Goal: Task Accomplishment & Management: Use online tool/utility

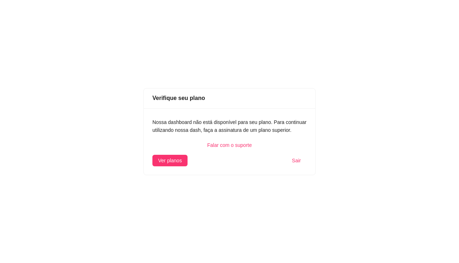
click at [238, 214] on div "Verifique seu plano Nossa dashboard não está disponível para seu plano. Para co…" at bounding box center [229, 131] width 459 height 263
click at [177, 163] on span "Ver planos" at bounding box center [170, 161] width 24 height 8
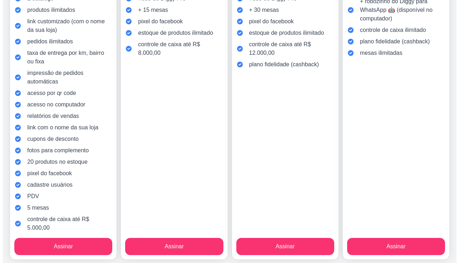
scroll to position [183, 0]
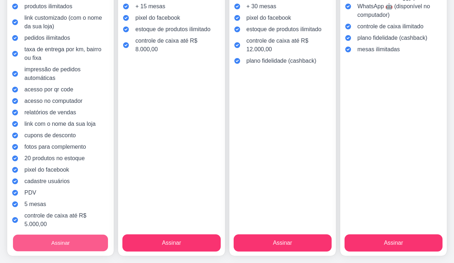
click at [84, 245] on button "Assinar" at bounding box center [60, 243] width 95 height 17
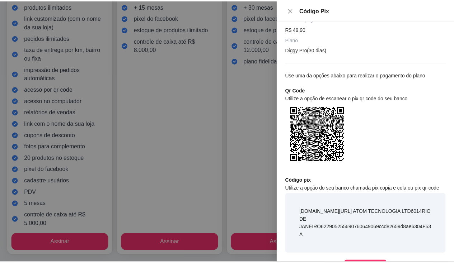
scroll to position [106, 0]
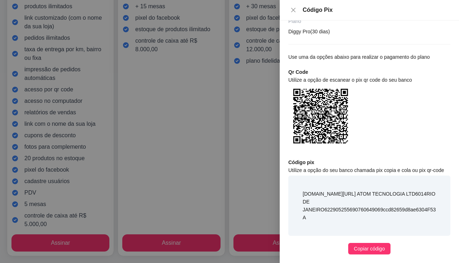
click at [249, 147] on div at bounding box center [229, 131] width 459 height 263
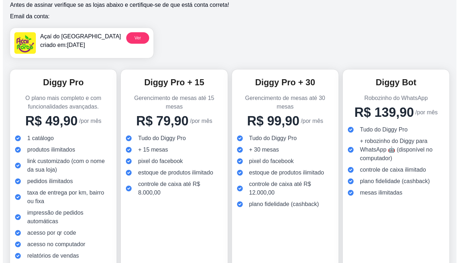
scroll to position [0, 0]
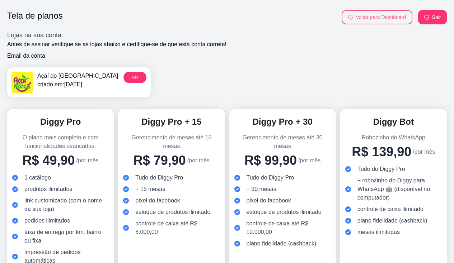
click at [382, 17] on button "voltar para Dashboard" at bounding box center [377, 17] width 71 height 14
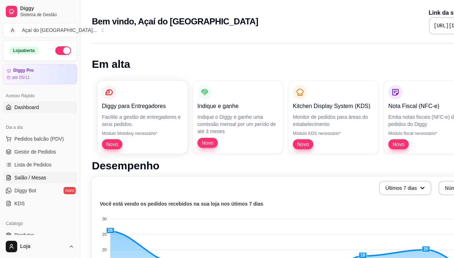
click at [42, 183] on link "Salão / Mesas" at bounding box center [40, 177] width 74 height 11
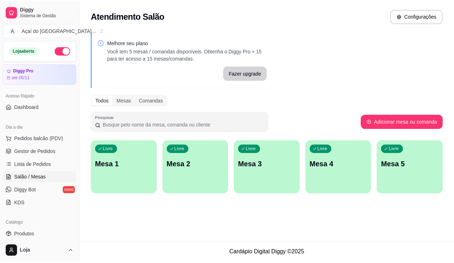
scroll to position [108, 0]
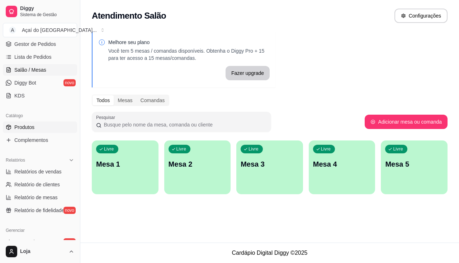
click at [51, 130] on link "Produtos" at bounding box center [40, 127] width 74 height 11
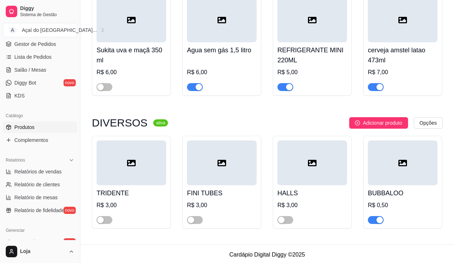
scroll to position [2593, 0]
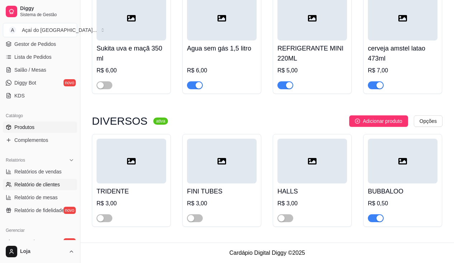
click at [45, 186] on span "Relatório de clientes" at bounding box center [37, 184] width 46 height 7
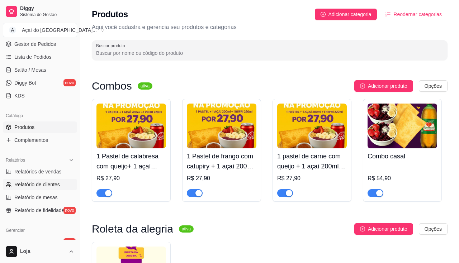
select select "30"
select select "HIGHEST_TOTAL_SPENT_WITH_ORDERS"
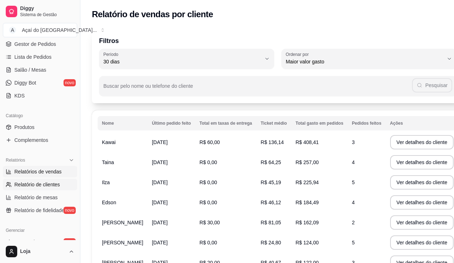
click at [44, 173] on span "Relatórios de vendas" at bounding box center [37, 171] width 47 height 7
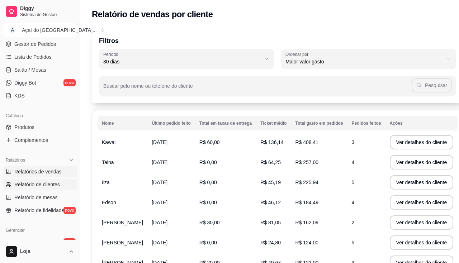
select select "ALL"
select select "0"
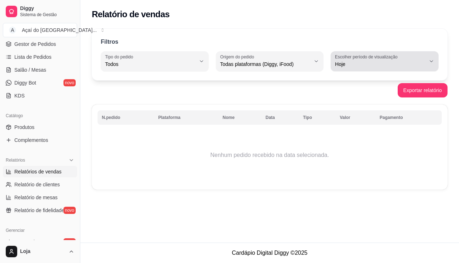
click at [402, 65] on span "Hoje" at bounding box center [380, 64] width 91 height 7
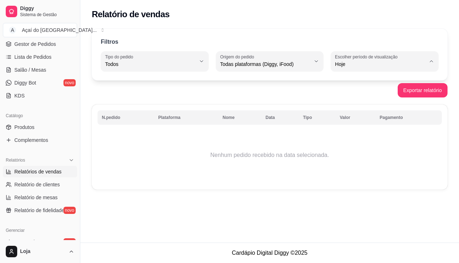
click at [395, 92] on span "Ontem" at bounding box center [382, 93] width 86 height 7
type input "1"
select select "1"
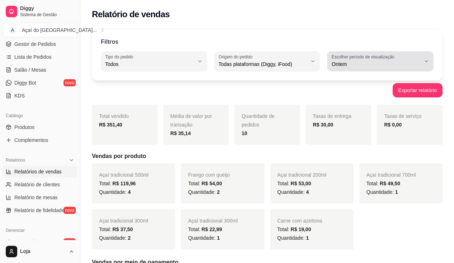
click at [387, 56] on label "Escolher período de visualização" at bounding box center [364, 57] width 65 height 6
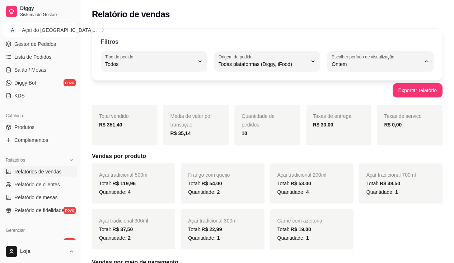
click at [375, 90] on span "Ontem" at bounding box center [377, 93] width 84 height 7
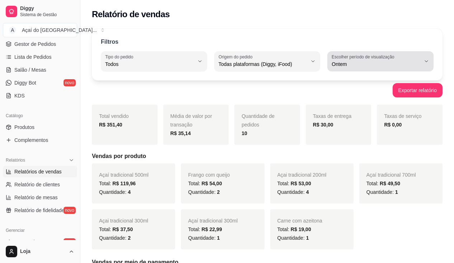
click at [382, 62] on span "Ontem" at bounding box center [376, 64] width 89 height 7
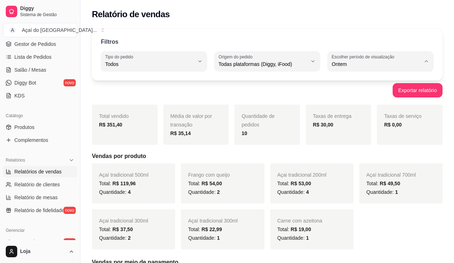
click at [369, 82] on span "Hoje" at bounding box center [377, 81] width 84 height 7
type input "0"
select select "0"
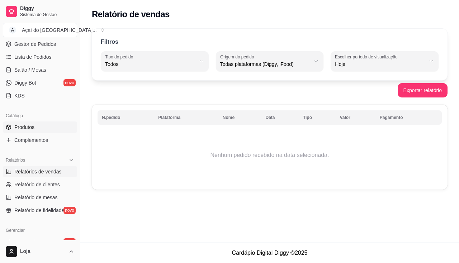
scroll to position [72, 0]
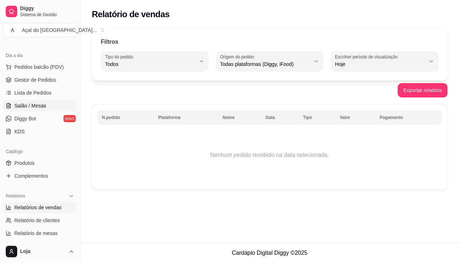
click at [22, 108] on span "Salão / Mesas" at bounding box center [30, 105] width 32 height 7
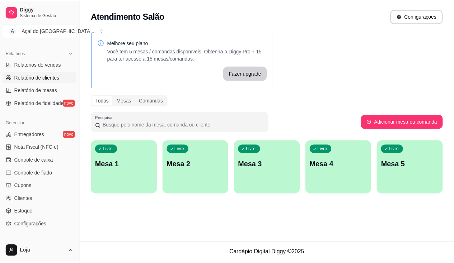
scroll to position [253, 0]
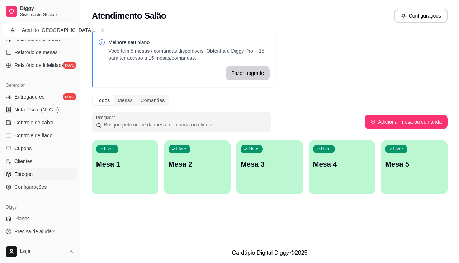
click at [46, 179] on link "Estoque" at bounding box center [40, 174] width 74 height 11
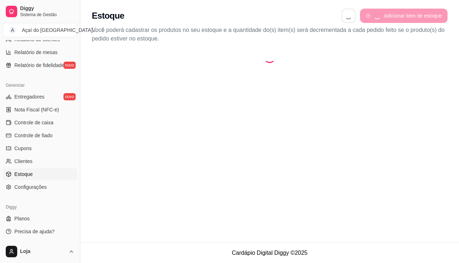
select select "QUANTITY_ORDER"
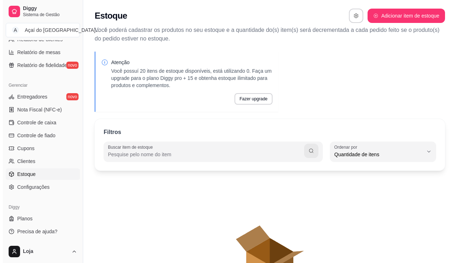
scroll to position [7, 0]
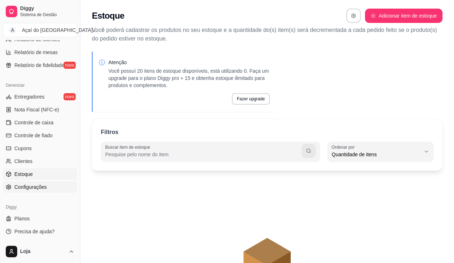
click at [51, 186] on link "Configurações" at bounding box center [40, 187] width 74 height 11
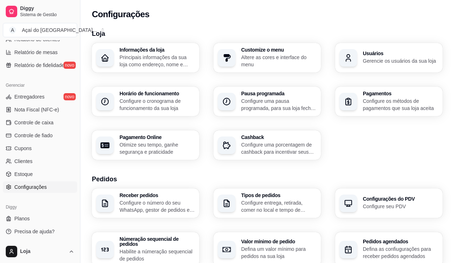
click at [169, 58] on p "Principais informações da sua loja como endereço, nome e mais" at bounding box center [156, 61] width 75 height 14
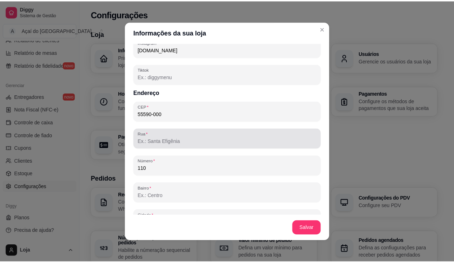
scroll to position [321, 0]
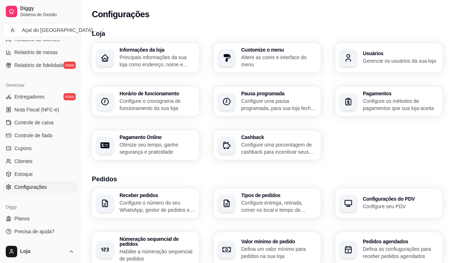
click at [263, 58] on p "Altere as cores e interface do menu" at bounding box center [278, 61] width 75 height 14
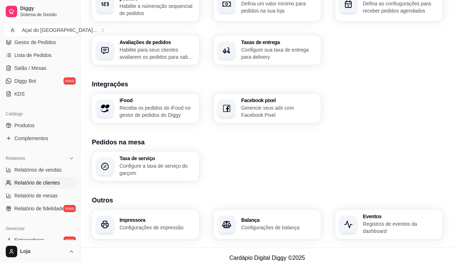
scroll to position [38, 0]
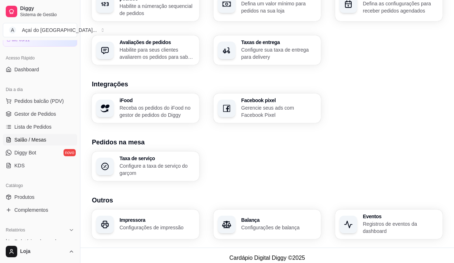
click at [37, 137] on span "Salão / Mesas" at bounding box center [30, 139] width 32 height 7
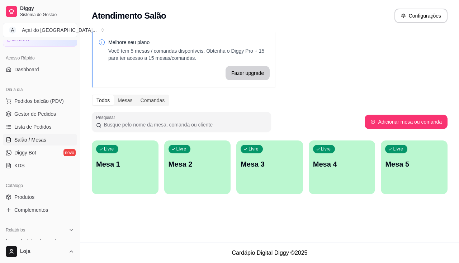
click at [108, 178] on div "Livre Mesa 1" at bounding box center [125, 163] width 67 height 45
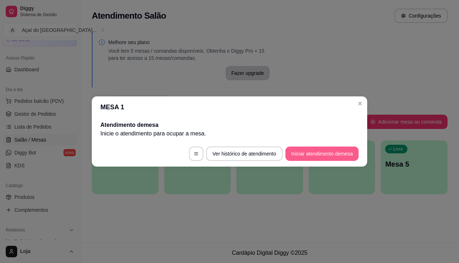
click at [333, 155] on button "Iniciar atendimento de mesa" at bounding box center [322, 154] width 73 height 14
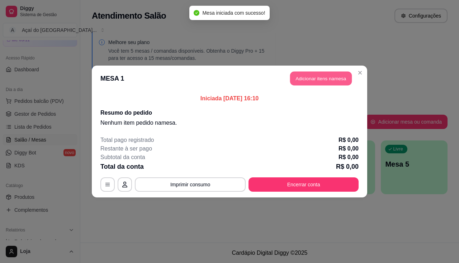
click at [312, 84] on button "Adicionar itens na mesa" at bounding box center [321, 79] width 62 height 14
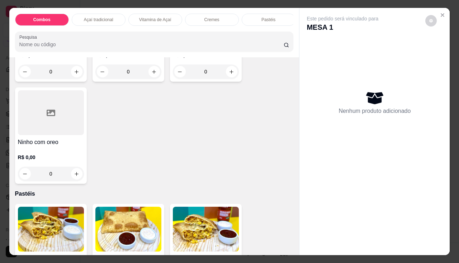
scroll to position [789, 0]
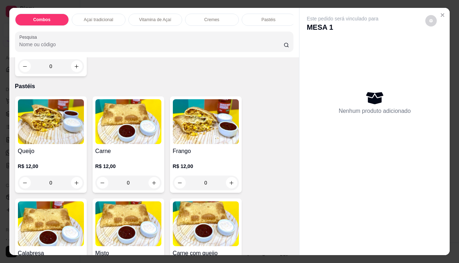
click at [55, 153] on h4 "Queijo" at bounding box center [51, 151] width 66 height 9
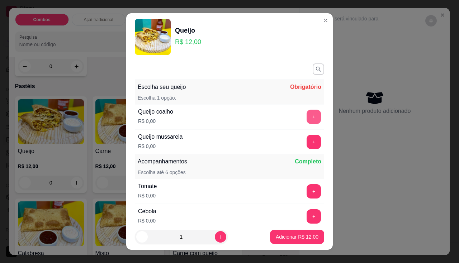
click at [307, 119] on button "+" at bounding box center [314, 117] width 14 height 14
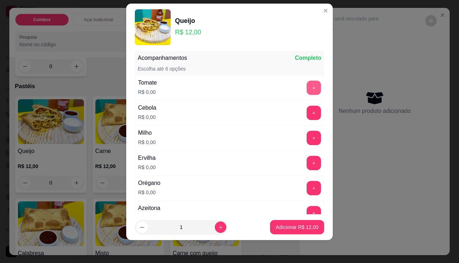
click at [307, 88] on button "+" at bounding box center [314, 88] width 14 height 14
click at [307, 111] on button "+" at bounding box center [314, 113] width 14 height 14
click at [307, 133] on button "+" at bounding box center [314, 138] width 14 height 14
click at [307, 161] on button "+" at bounding box center [314, 163] width 14 height 14
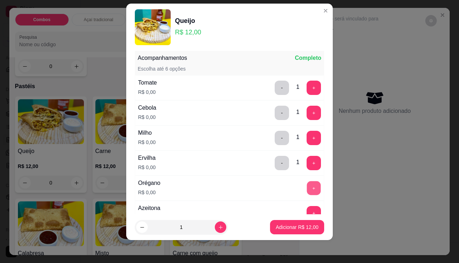
click at [307, 187] on button "+" at bounding box center [314, 188] width 14 height 14
click at [296, 216] on footer "1 Adicionar R$ 12,00" at bounding box center [229, 228] width 207 height 26
click at [307, 209] on button "+" at bounding box center [314, 213] width 14 height 14
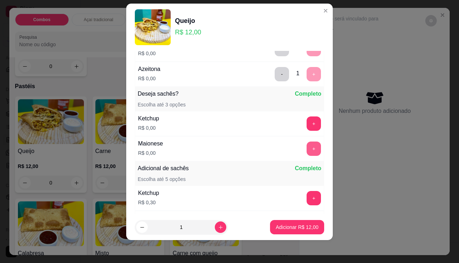
scroll to position [197, 0]
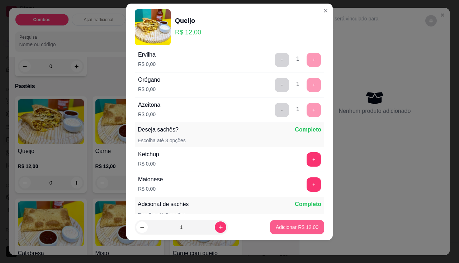
click at [297, 229] on p "Adicionar R$ 12,00" at bounding box center [297, 227] width 43 height 7
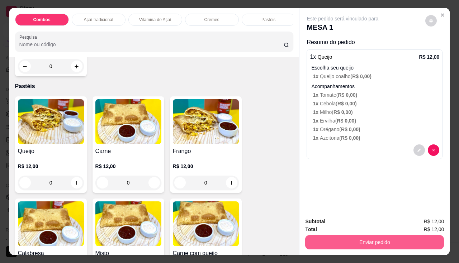
click at [333, 238] on button "Enviar pedido" at bounding box center [374, 242] width 139 height 14
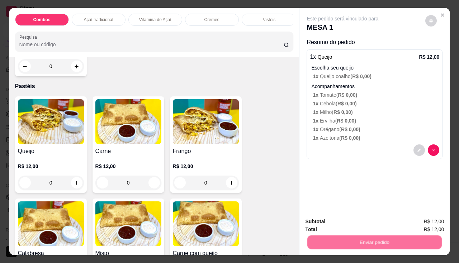
click at [421, 221] on button "Enviar pedido" at bounding box center [425, 223] width 41 height 14
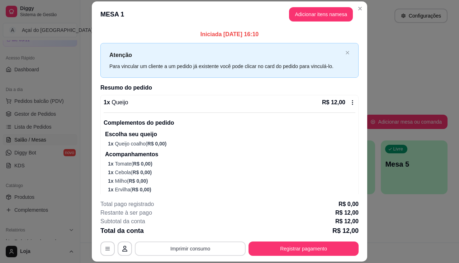
click at [191, 246] on button "Imprimir consumo" at bounding box center [190, 249] width 111 height 14
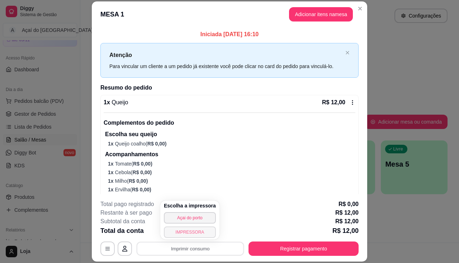
click at [194, 234] on button "IMPRESSORA" at bounding box center [190, 232] width 52 height 11
